Goal: Transaction & Acquisition: Purchase product/service

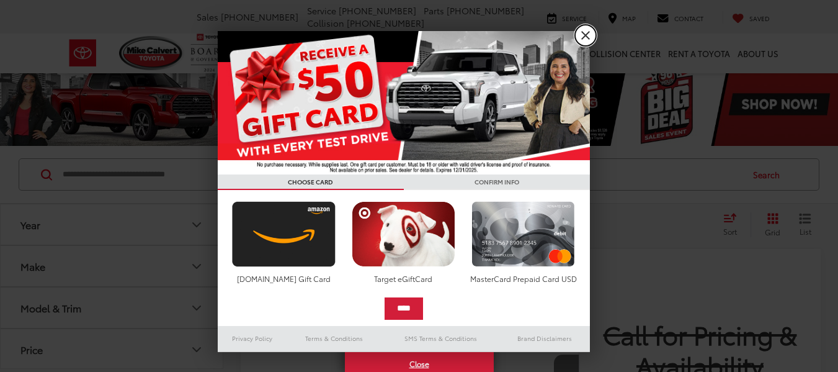
click at [580, 40] on link "X" at bounding box center [585, 35] width 21 height 21
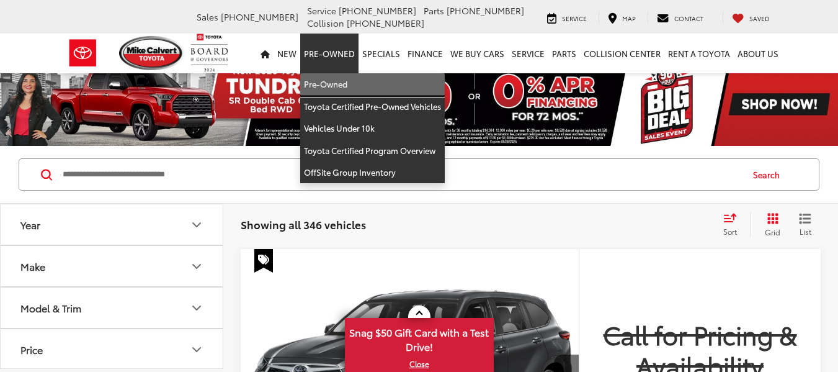
click at [336, 84] on link "Pre-Owned" at bounding box center [372, 84] width 145 height 22
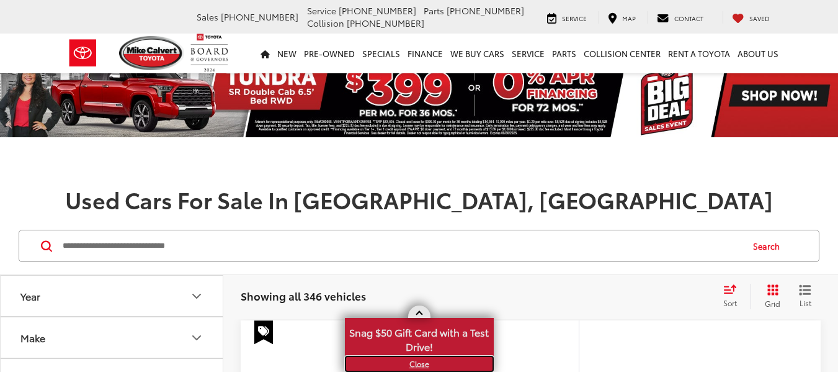
scroll to position [91, 0]
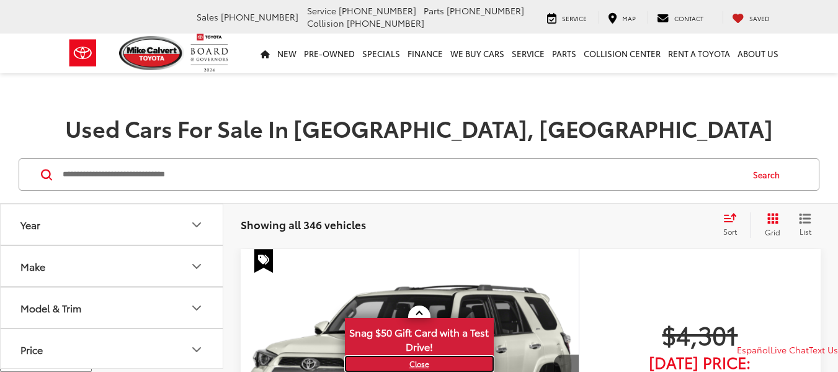
click at [419, 363] on link "X" at bounding box center [419, 364] width 146 height 14
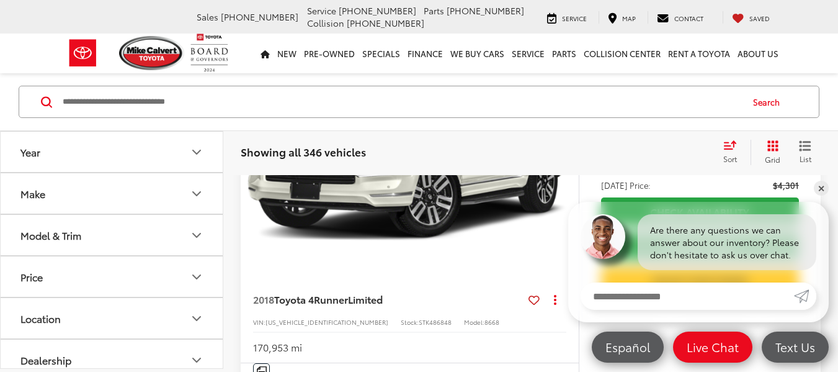
scroll to position [328, 0]
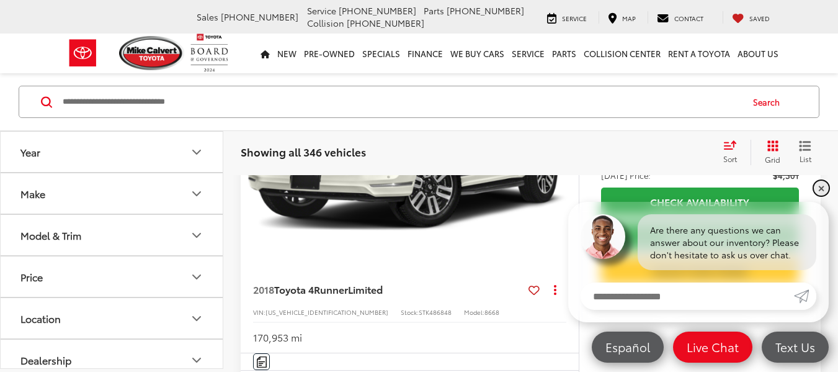
click at [822, 191] on link "✕" at bounding box center [821, 188] width 15 height 15
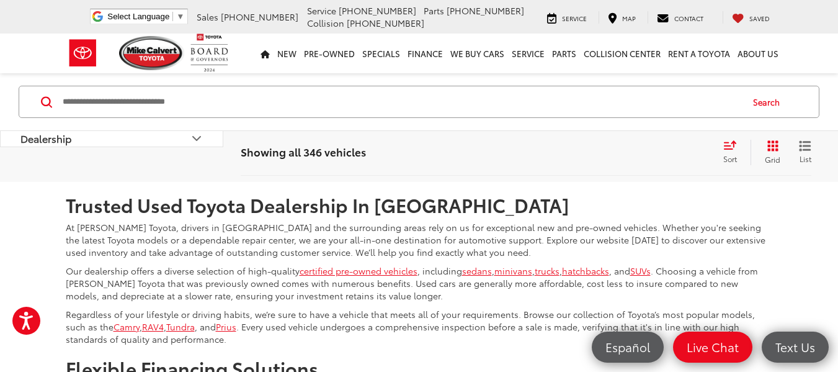
scroll to position [5442, 0]
drag, startPoint x: 595, startPoint y: 222, endPoint x: 581, endPoint y: 184, distance: 40.8
click at [590, 156] on link "2" at bounding box center [599, 144] width 19 height 22
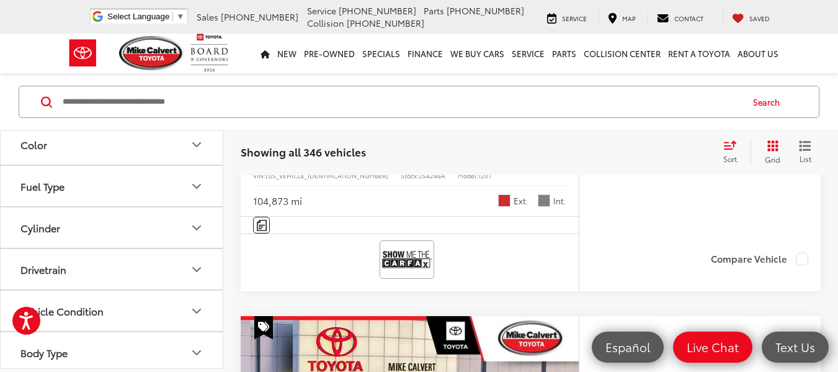
scroll to position [210, 0]
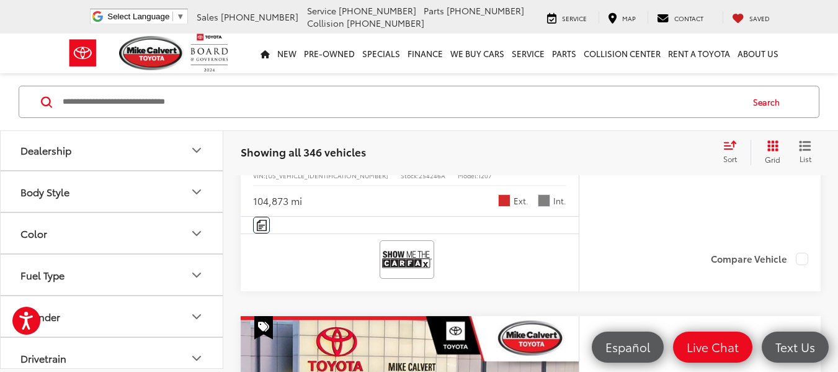
click at [186, 189] on button "Body Style" at bounding box center [112, 191] width 223 height 40
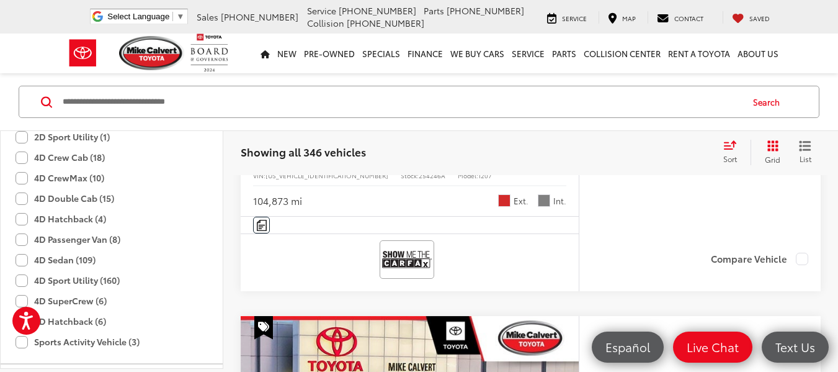
scroll to position [318, 0]
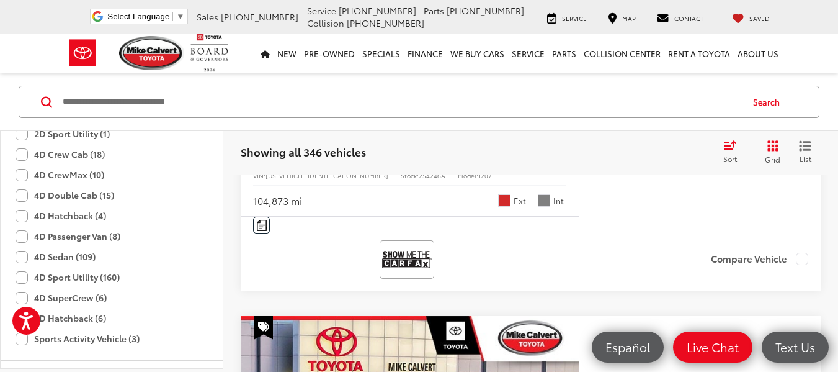
click at [24, 256] on label "4D Sedan (109)" at bounding box center [56, 256] width 80 height 20
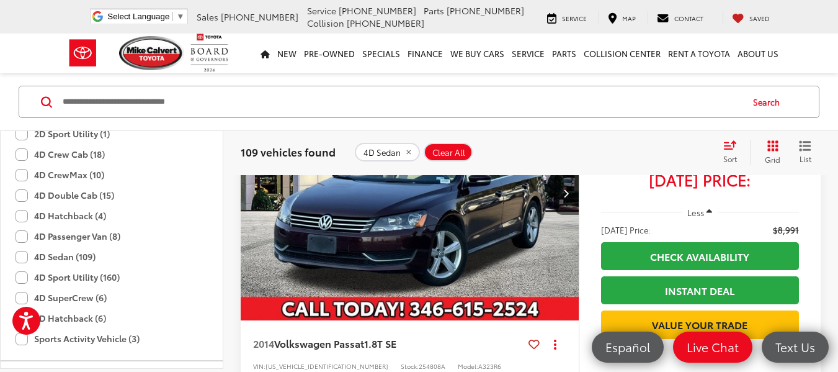
scroll to position [3733, 0]
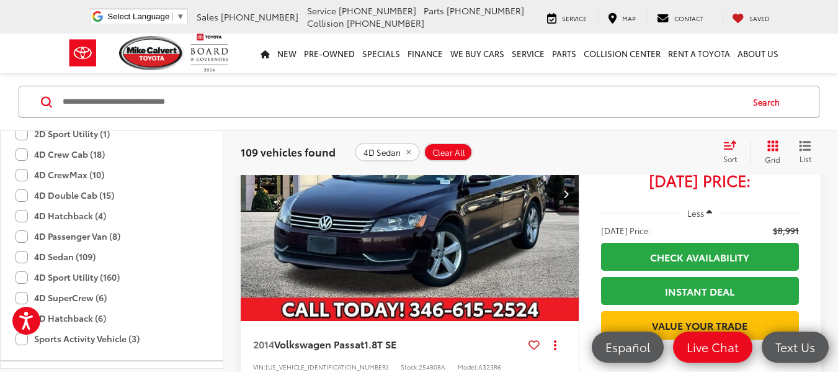
click at [388, 256] on img "2014 Volkswagen Passat 1.8T SE 0" at bounding box center [410, 194] width 340 height 255
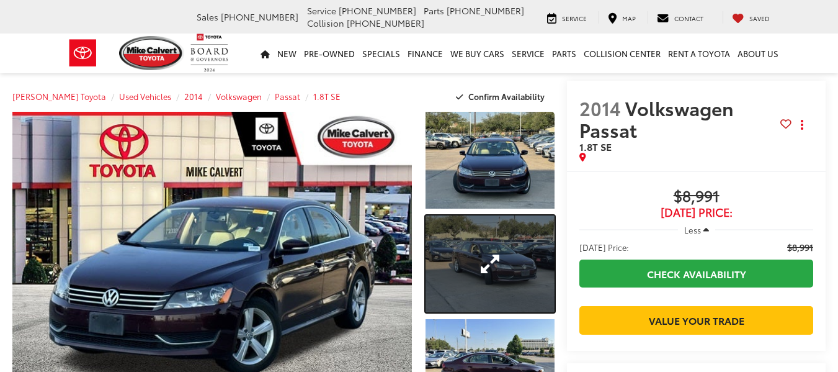
click at [500, 248] on link "Expand Photo 2" at bounding box center [490, 263] width 129 height 97
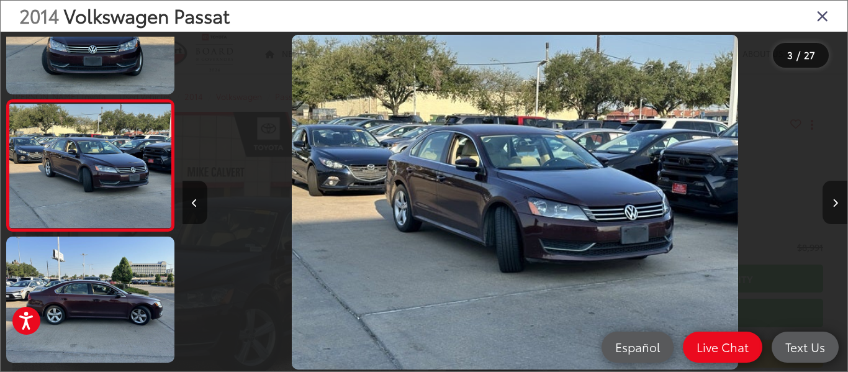
click at [838, 202] on button "Next image" at bounding box center [834, 202] width 25 height 43
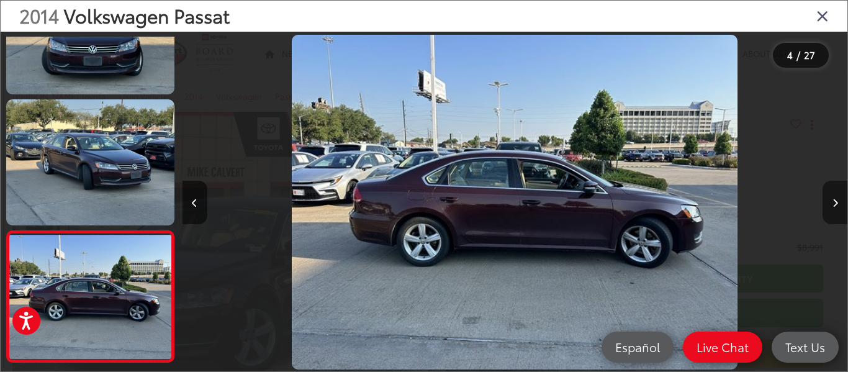
scroll to position [331, 0]
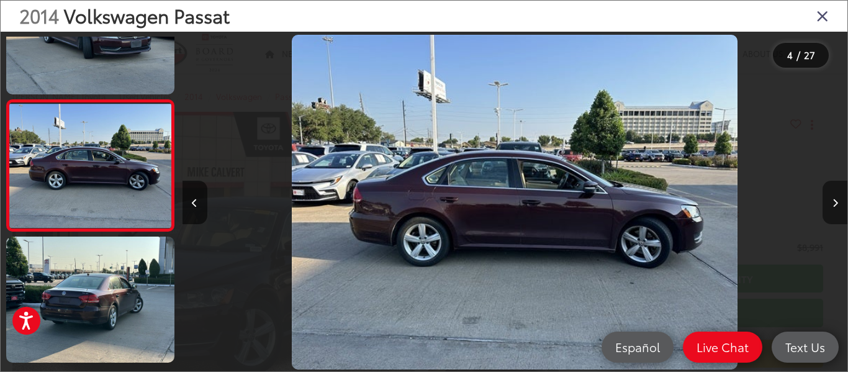
click at [838, 201] on button "Next image" at bounding box center [834, 202] width 25 height 43
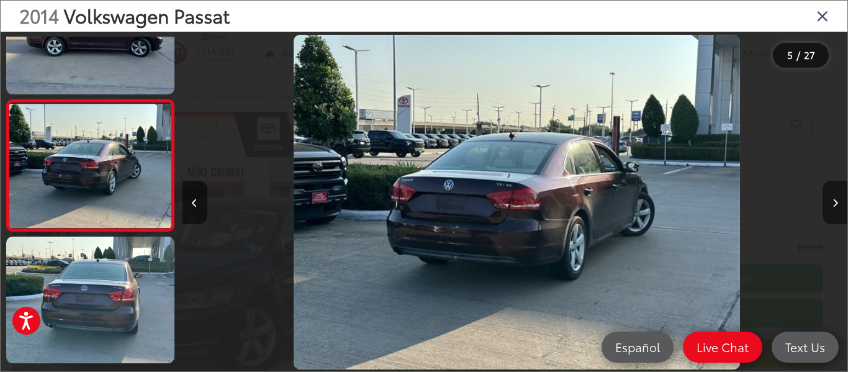
scroll to position [0, 2659]
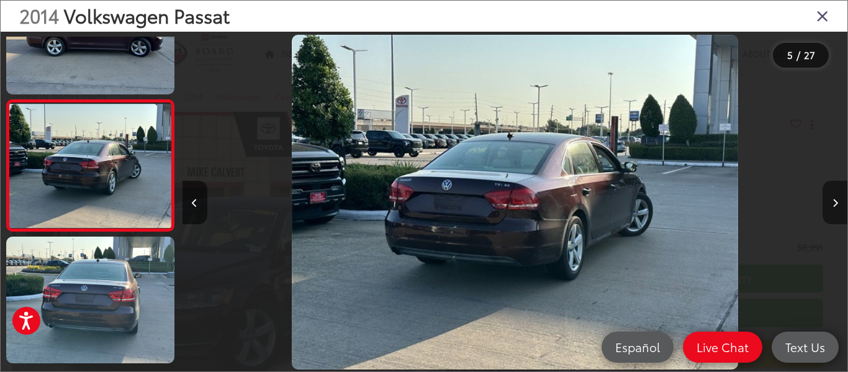
click at [838, 201] on button "Next image" at bounding box center [834, 202] width 25 height 43
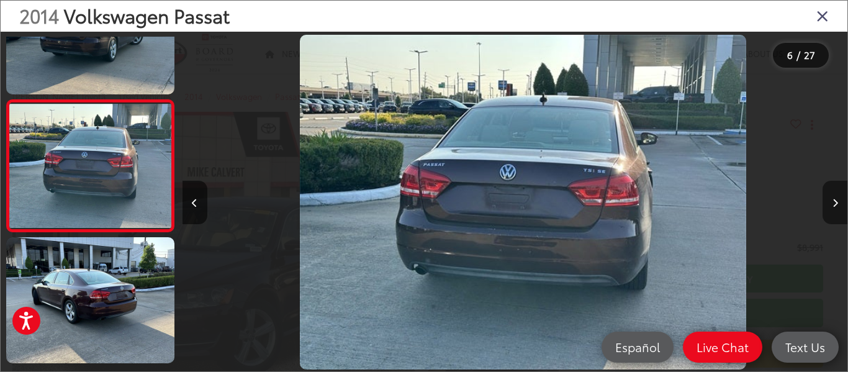
scroll to position [0, 3324]
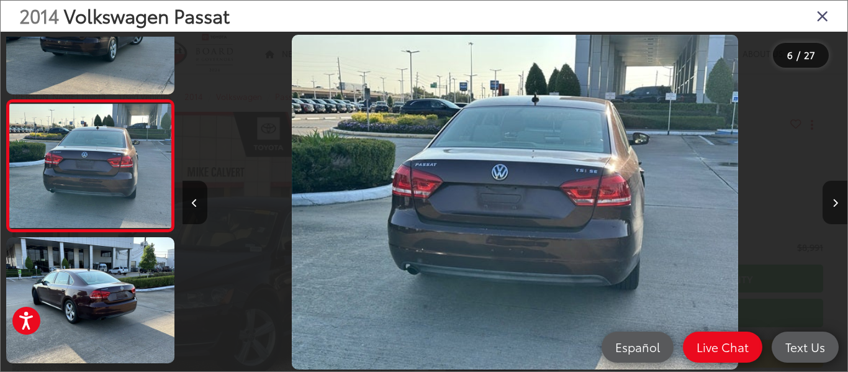
click at [838, 201] on button "Next image" at bounding box center [834, 202] width 25 height 43
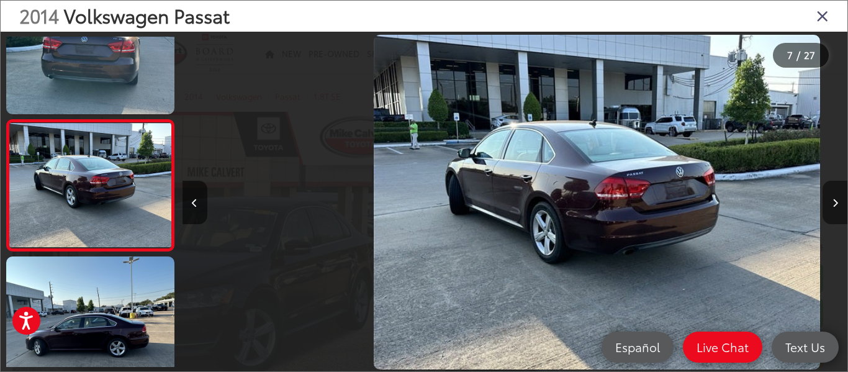
scroll to position [724, 0]
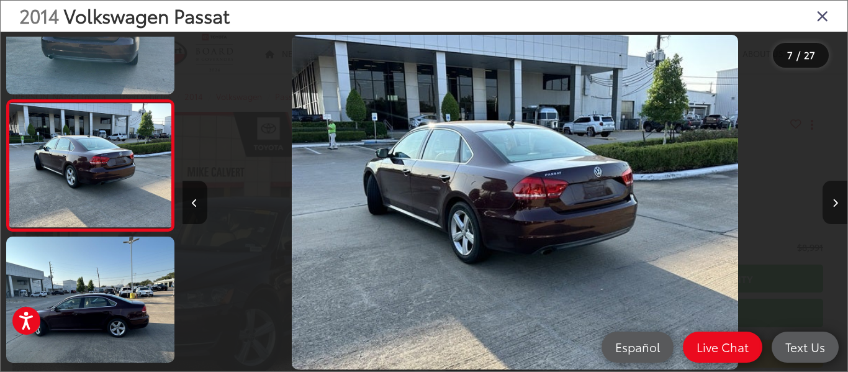
click at [838, 201] on button "Next image" at bounding box center [834, 202] width 25 height 43
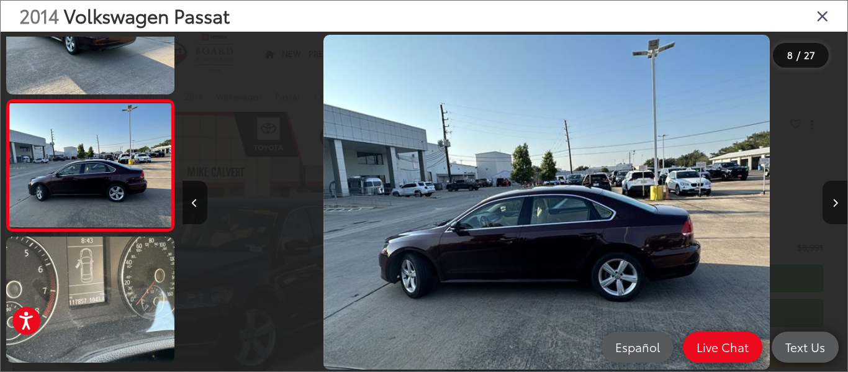
scroll to position [0, 4653]
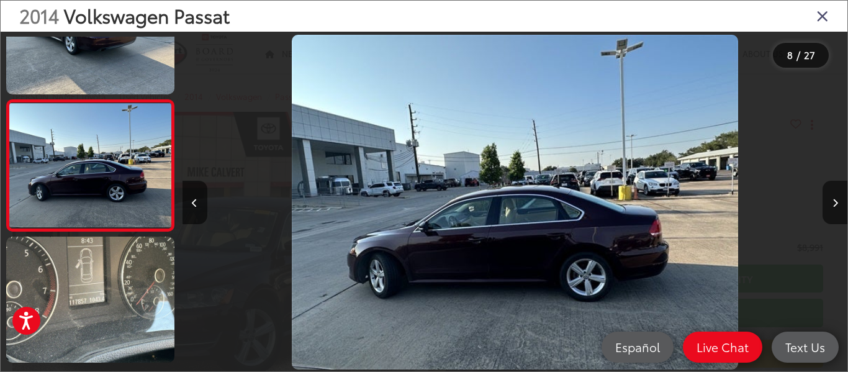
drag, startPoint x: 838, startPoint y: 201, endPoint x: 769, endPoint y: 66, distance: 151.0
click at [769, 66] on div at bounding box center [764, 202] width 166 height 341
click at [838, 200] on button "Next image" at bounding box center [834, 202] width 25 height 43
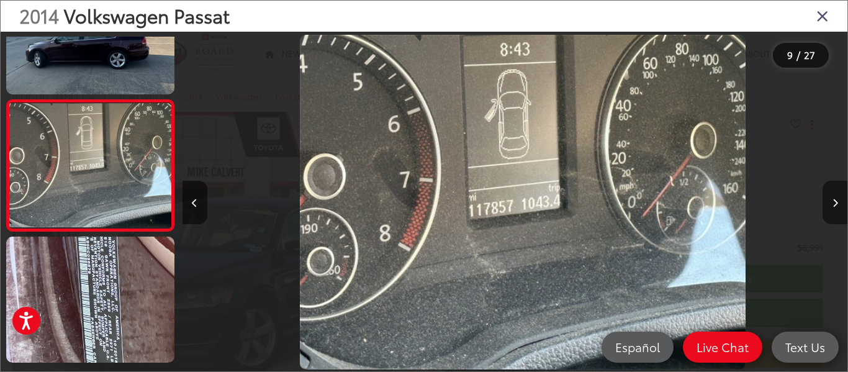
scroll to position [0, 5318]
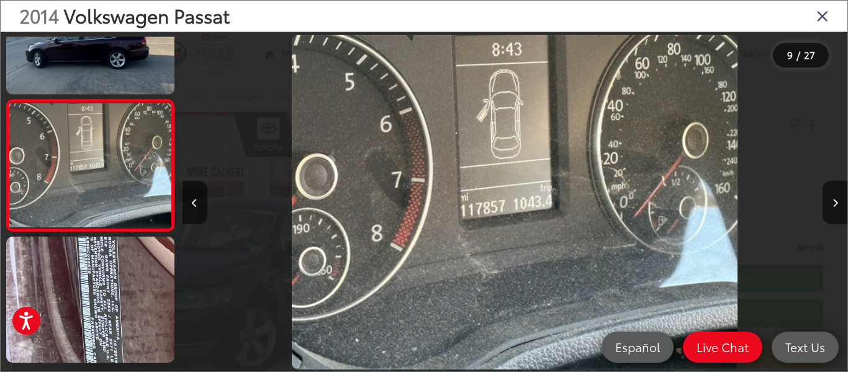
drag, startPoint x: 841, startPoint y: 200, endPoint x: 678, endPoint y: 77, distance: 204.7
click at [678, 77] on img "2014 Volkswagen Passat 1.8T SE 8" at bounding box center [515, 202] width 446 height 334
click at [834, 207] on button "Next image" at bounding box center [834, 202] width 25 height 43
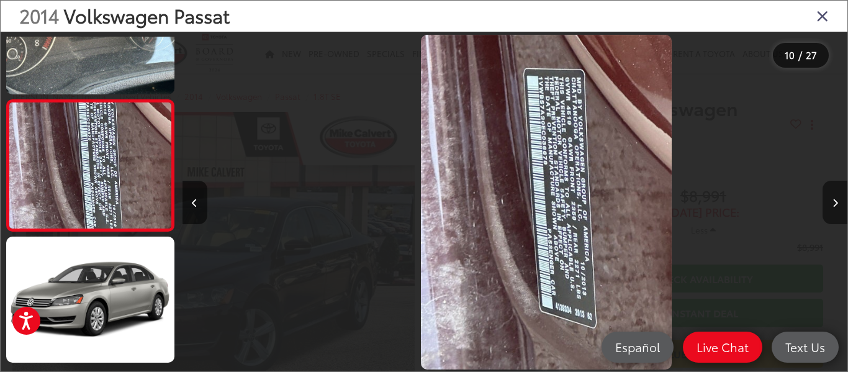
scroll to position [0, 5983]
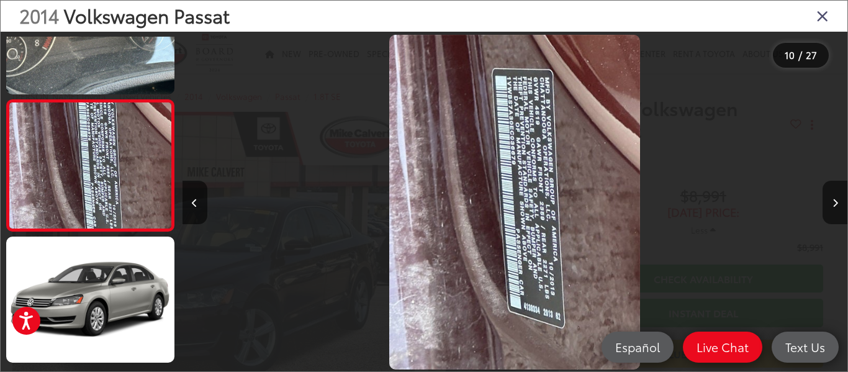
drag, startPoint x: 834, startPoint y: 207, endPoint x: 847, endPoint y: 163, distance: 45.9
click at [838, 163] on div "2014 Volkswagen Passat 10 / 27" at bounding box center [424, 186] width 848 height 372
click at [834, 199] on icon "Next image" at bounding box center [835, 203] width 6 height 9
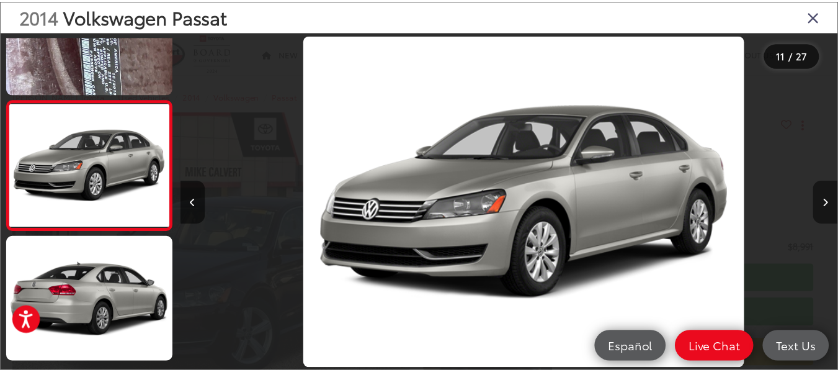
scroll to position [0, 6647]
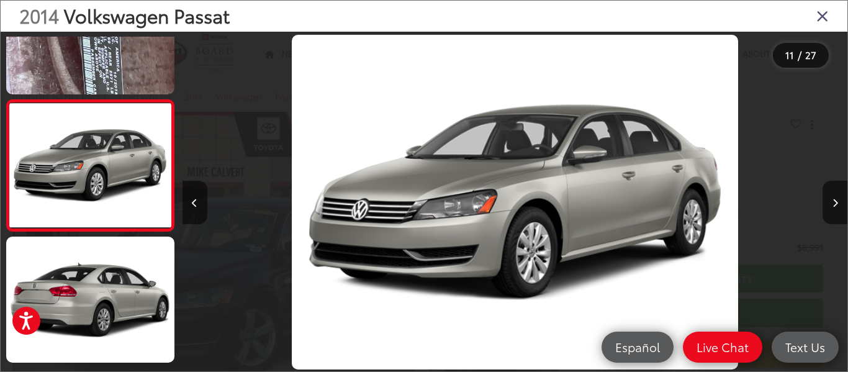
click at [822, 13] on icon "Close gallery" at bounding box center [822, 15] width 12 height 16
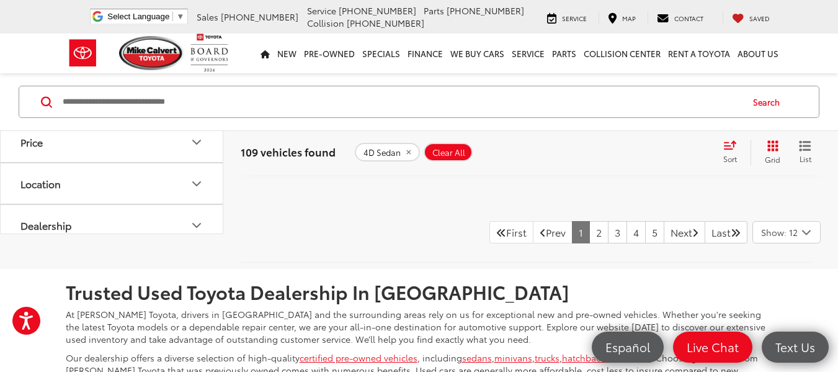
scroll to position [5379, 0]
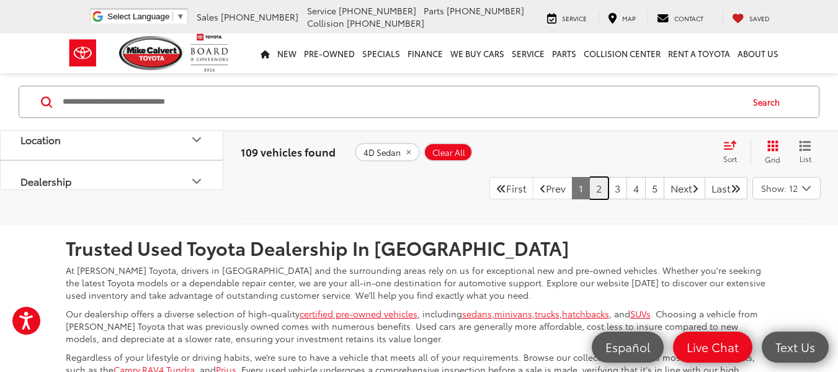
click at [590, 199] on link "2" at bounding box center [599, 188] width 19 height 22
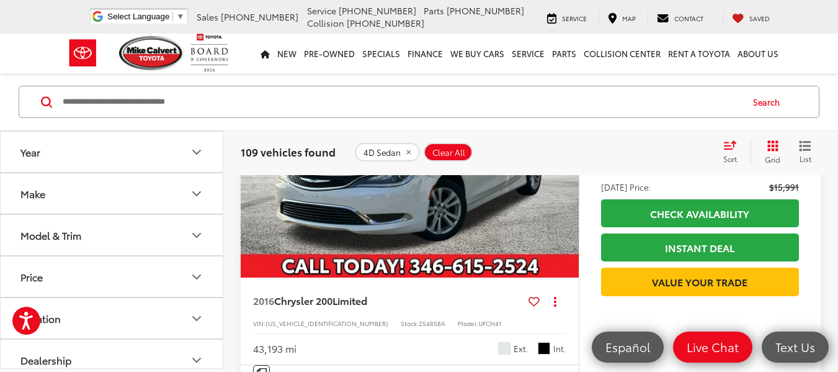
scroll to position [758, 0]
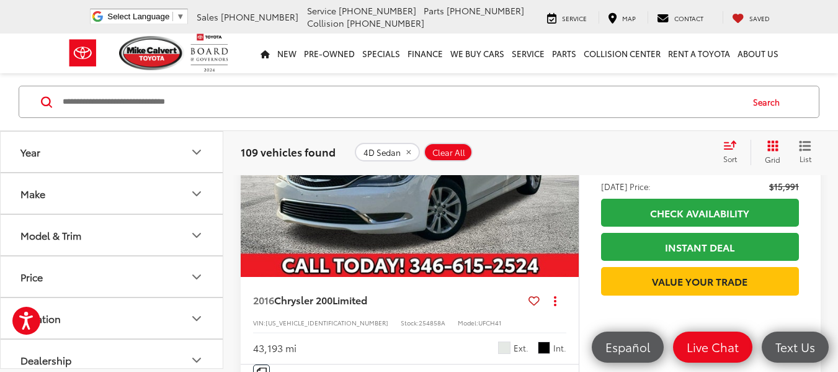
click at [333, 225] on img "2016 Chrysler 200 Limited 0" at bounding box center [410, 150] width 340 height 255
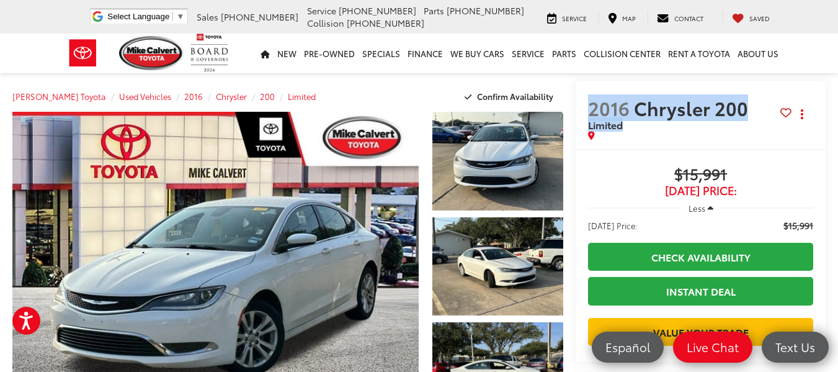
drag, startPoint x: 760, startPoint y: 110, endPoint x: 550, endPoint y: 102, distance: 209.3
click at [576, 102] on div "2016 Chrysler 200 Limited Copy Link Share Print" at bounding box center [701, 115] width 250 height 68
copy h2 "2016 Chrysler 200 Limited"
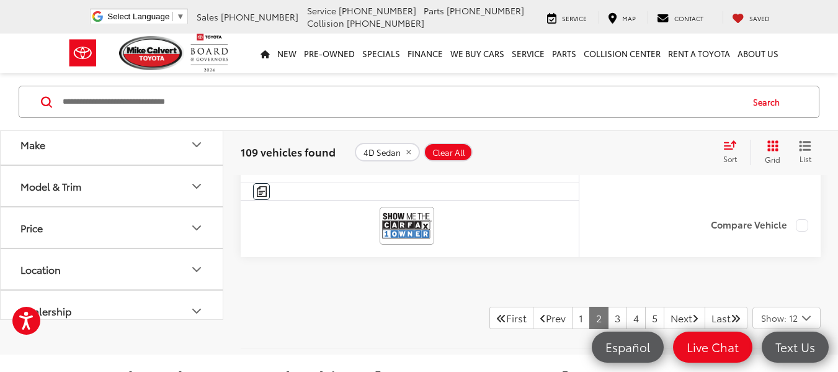
scroll to position [5392, 0]
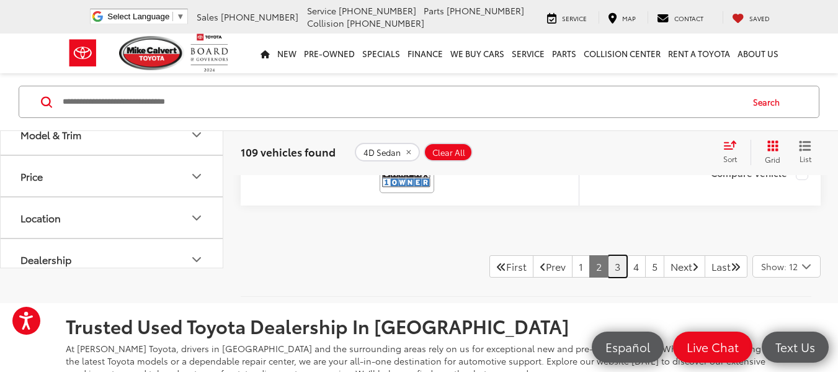
click at [608, 270] on link "3" at bounding box center [617, 266] width 19 height 22
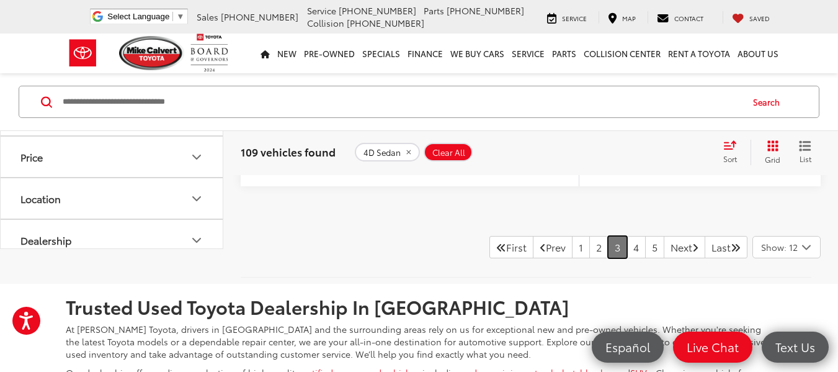
scroll to position [5412, 0]
click at [627, 249] on link "4" at bounding box center [636, 246] width 19 height 22
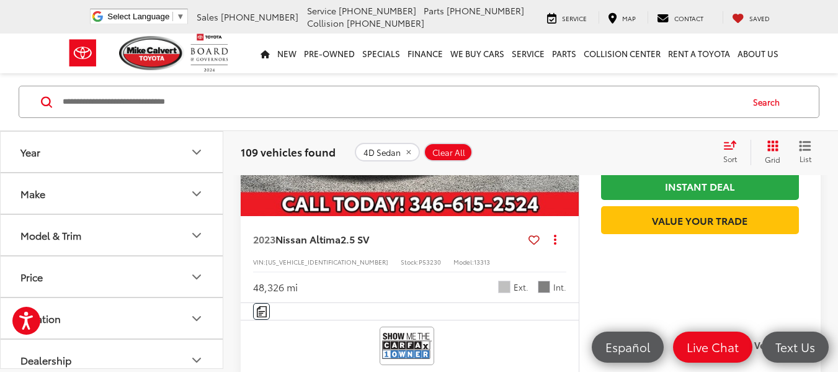
scroll to position [1680, 0]
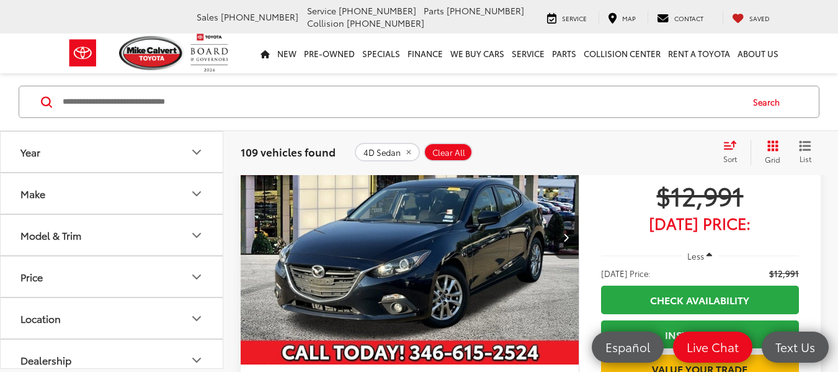
scroll to position [311, 0]
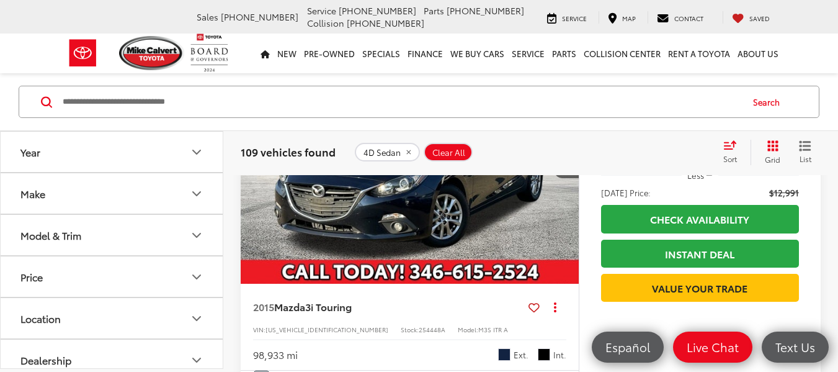
click at [482, 222] on img "2015 Mazda Mazda3 i Touring 0" at bounding box center [410, 156] width 340 height 255
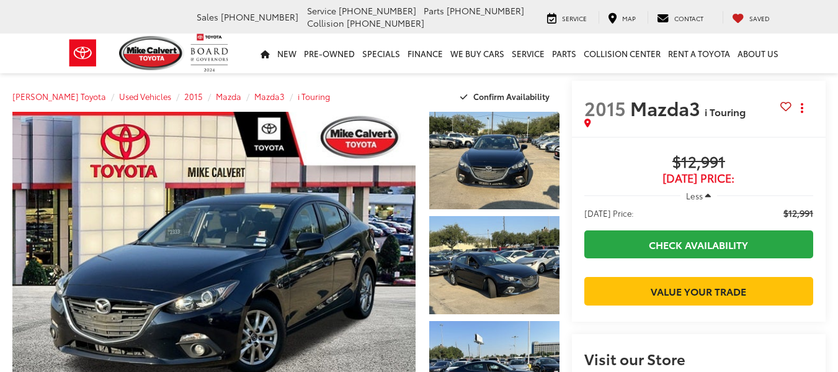
click at [712, 108] on span "i Touring" at bounding box center [725, 111] width 41 height 14
click at [736, 109] on span "i Touring" at bounding box center [743, 111] width 76 height 12
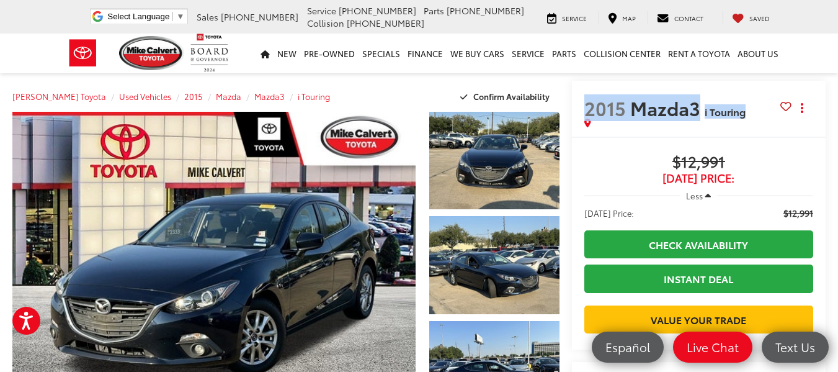
drag, startPoint x: 736, startPoint y: 109, endPoint x: 560, endPoint y: 103, distance: 175.7
click at [585, 103] on h2 "2015 Mazda3 i Touring" at bounding box center [683, 108] width 196 height 22
